Goal: Check status

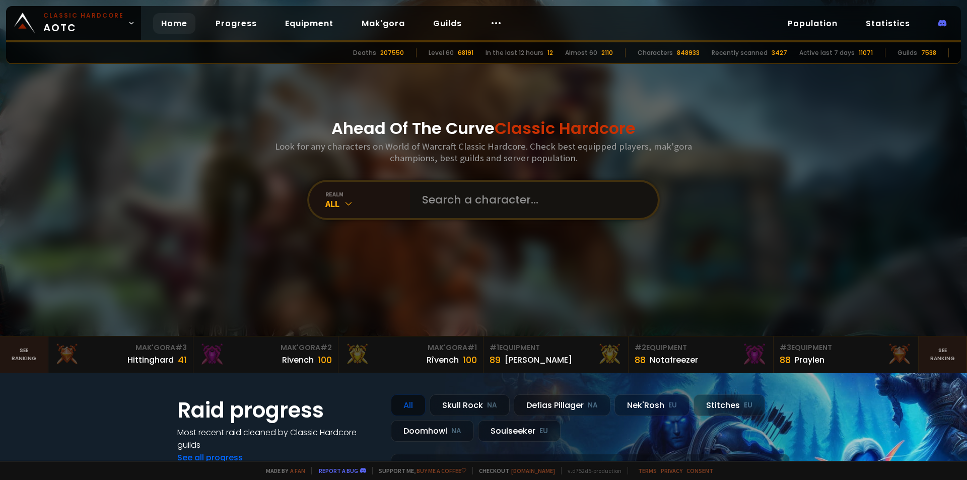
drag, startPoint x: 453, startPoint y: 189, endPoint x: 449, endPoint y: 182, distance: 7.7
click at [454, 189] on input "text" at bounding box center [531, 200] width 230 height 36
type input "zboww"
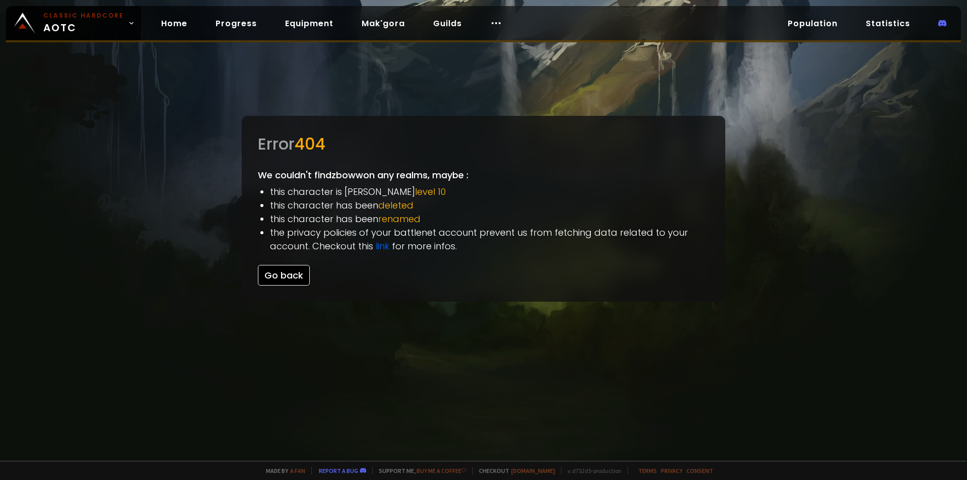
click at [291, 275] on button "Go back" at bounding box center [284, 275] width 52 height 21
